Goal: Transaction & Acquisition: Purchase product/service

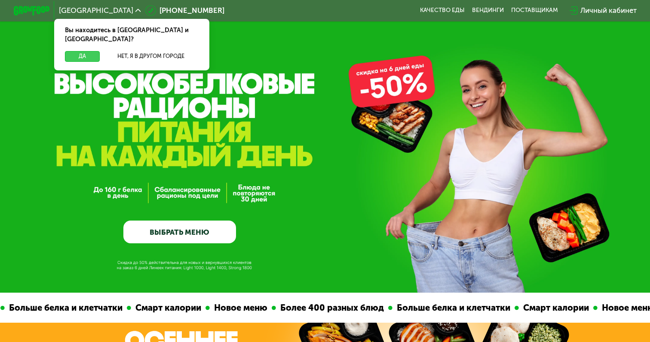
click at [88, 51] on button "Да" at bounding box center [82, 56] width 35 height 11
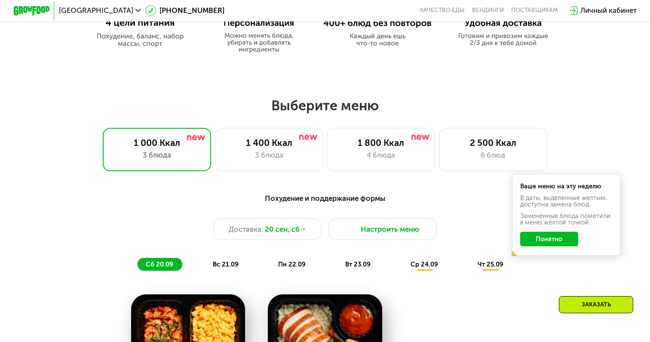
scroll to position [506, 0]
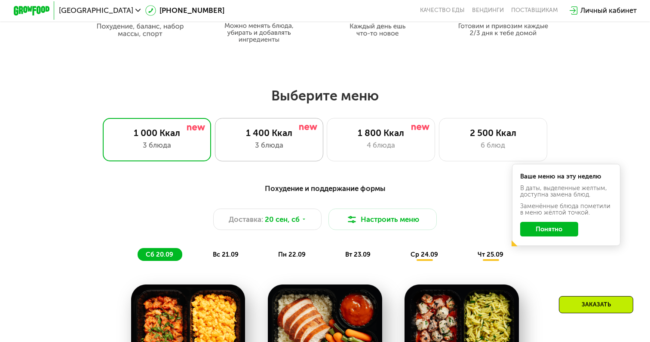
click at [274, 137] on div "1 400 Ккал" at bounding box center [268, 133] width 89 height 11
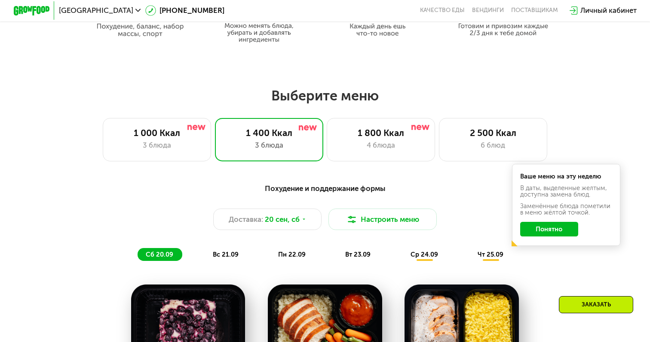
click at [546, 262] on div "Похудение и поддержание формы Доставка: [DATE] Настроить меню сб 20.09 вс 21.09…" at bounding box center [324, 222] width 545 height 89
click at [559, 231] on button "Понятно" at bounding box center [549, 229] width 58 height 15
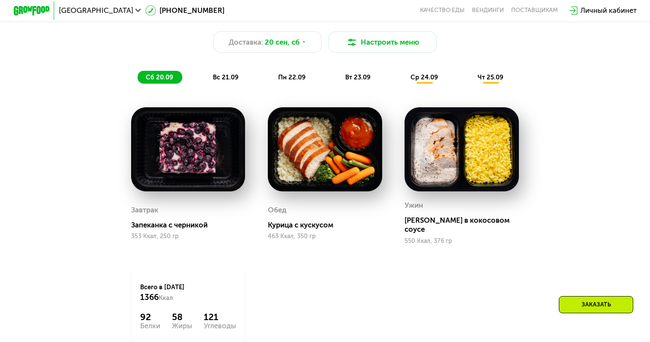
scroll to position [663, 0]
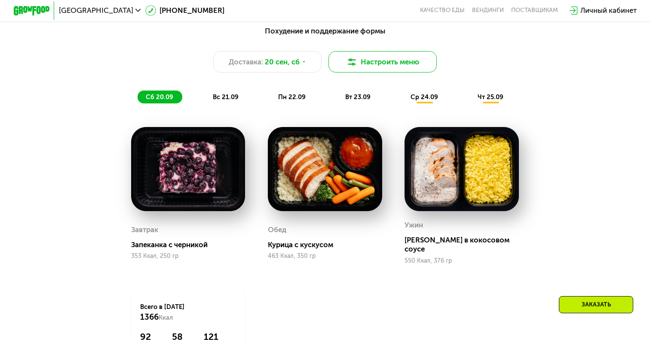
click at [392, 61] on button "Настроить меню" at bounding box center [382, 61] width 108 height 21
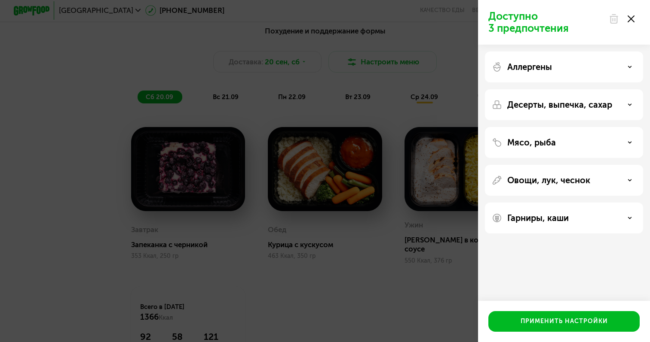
click at [377, 263] on div "Доступно 3 предпочтения Аллергены Десерты, выпечка, сахар Мясо, рыба Овощи, лук…" at bounding box center [325, 171] width 650 height 342
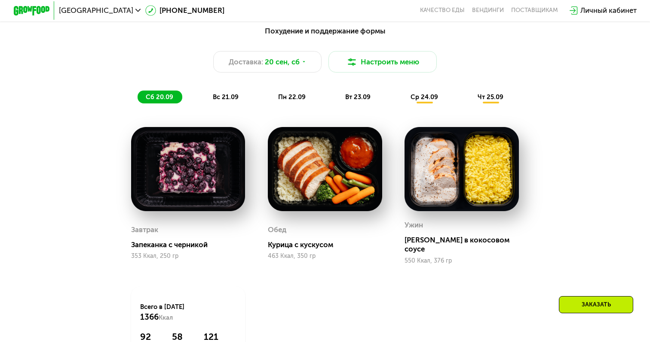
click at [414, 101] on div "ср 24.09" at bounding box center [424, 97] width 45 height 12
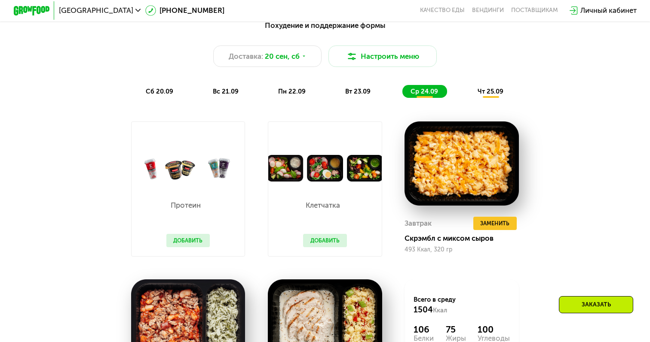
scroll to position [668, 0]
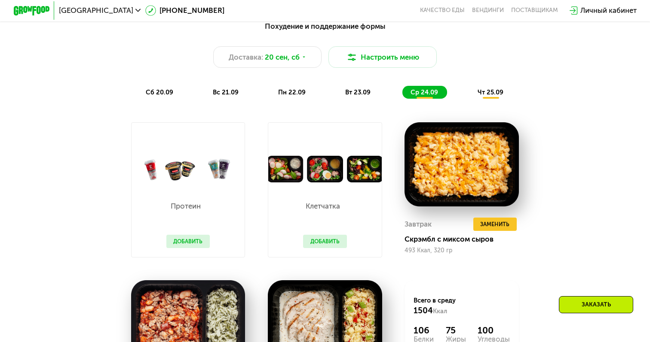
click at [357, 93] on span "вт 23.09" at bounding box center [357, 93] width 25 height 8
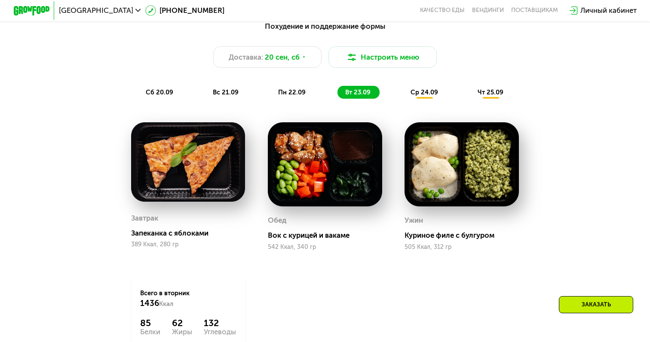
click at [171, 95] on span "сб 20.09" at bounding box center [159, 93] width 27 height 8
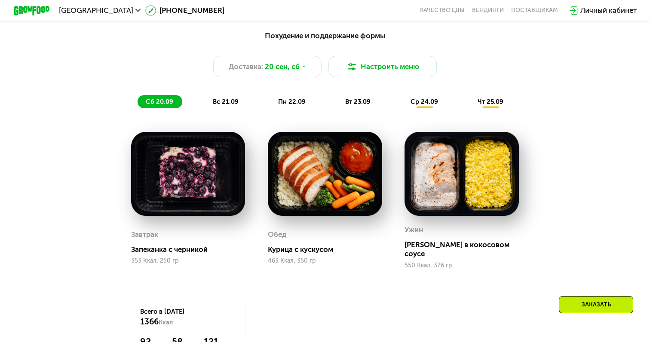
scroll to position [658, 0]
click at [220, 104] on span "вс 21.09" at bounding box center [226, 102] width 26 height 8
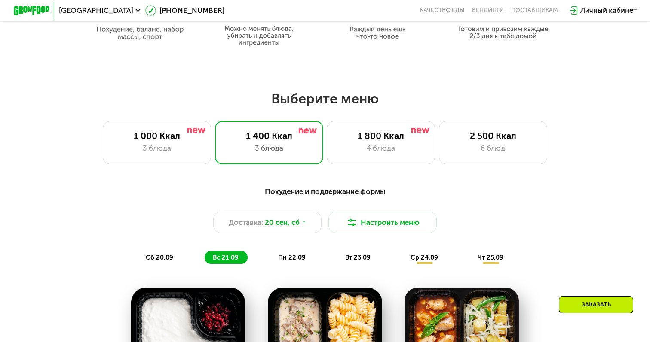
scroll to position [357, 0]
